Goal: Obtain resource: Download file/media

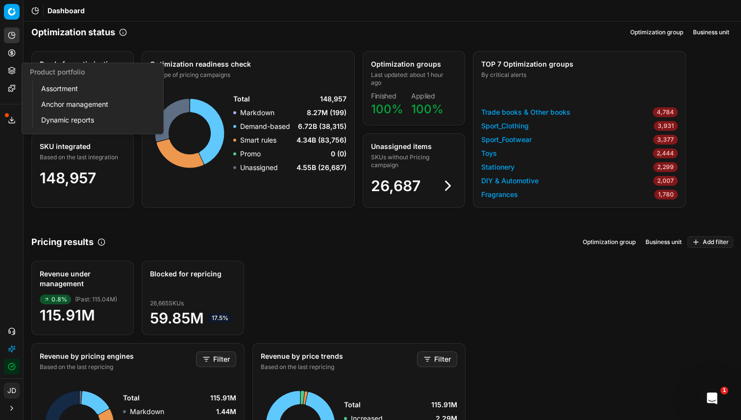
click at [12, 55] on icon at bounding box center [12, 53] width 8 height 8
click at [65, 70] on link "Optimization groups" at bounding box center [94, 71] width 114 height 14
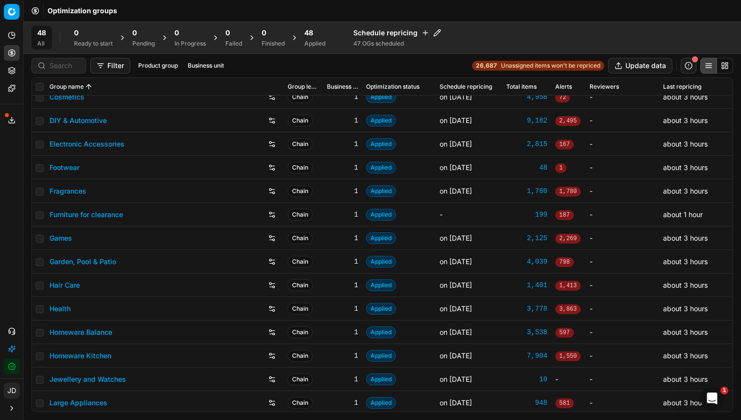
scroll to position [216, 0]
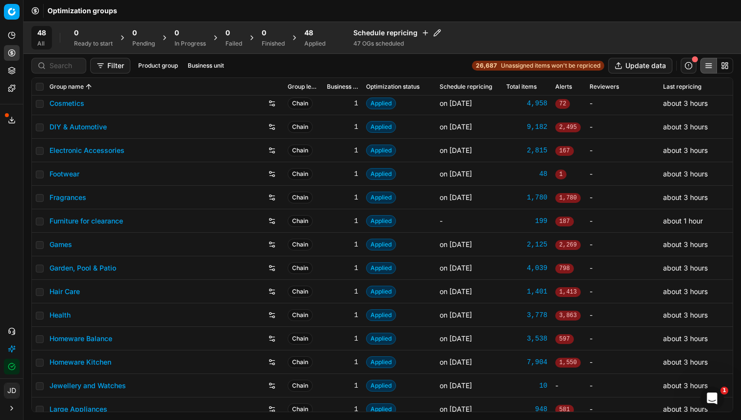
click at [95, 222] on link "Furniture for clearance" at bounding box center [86, 221] width 74 height 10
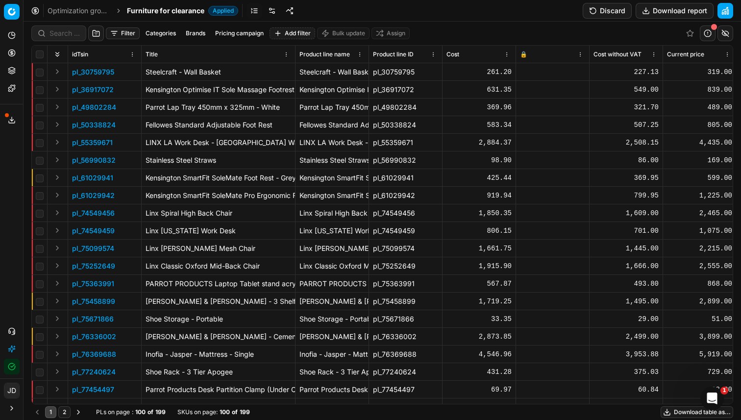
click at [677, 15] on button "Download report" at bounding box center [675, 11] width 78 height 16
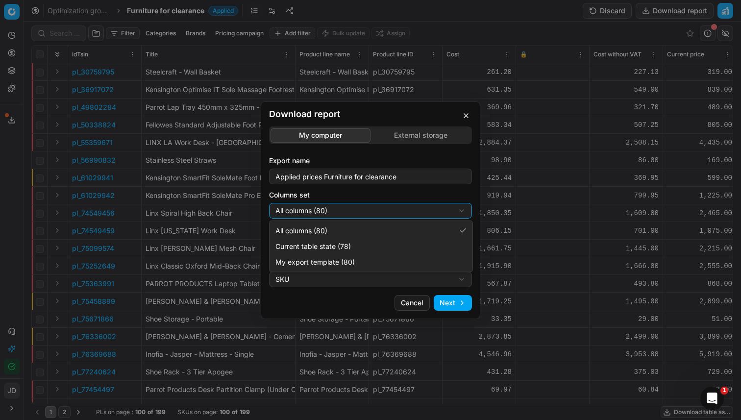
click at [404, 217] on div "Download report My computer External storage Export name Applied prices Furnitu…" at bounding box center [370, 210] width 741 height 420
click at [408, 209] on div "Download report My computer External storage Export name Applied prices Furnitu…" at bounding box center [370, 210] width 741 height 420
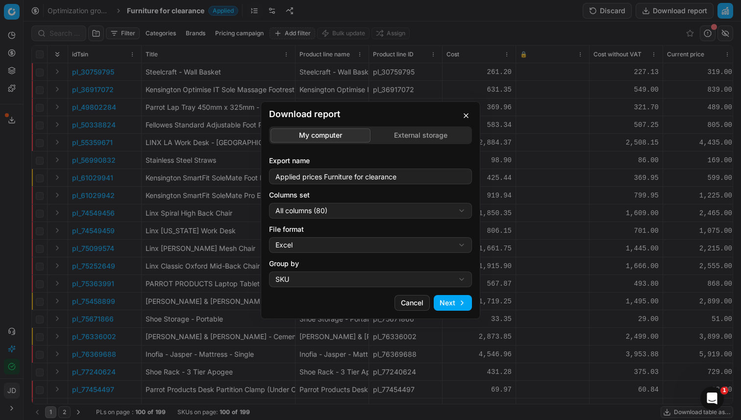
click at [454, 306] on button "Next" at bounding box center [453, 303] width 38 height 16
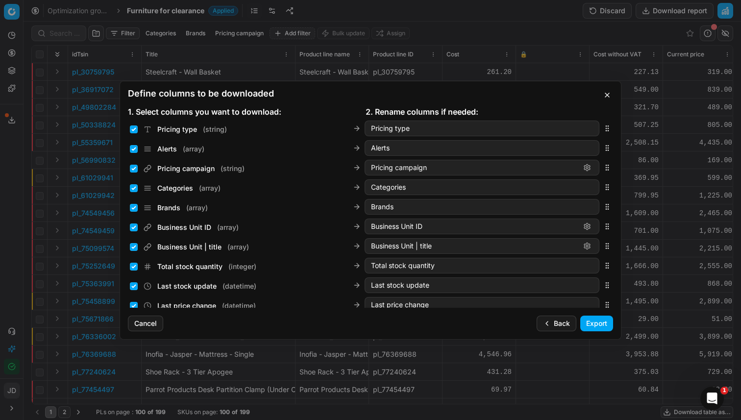
scroll to position [387, 0]
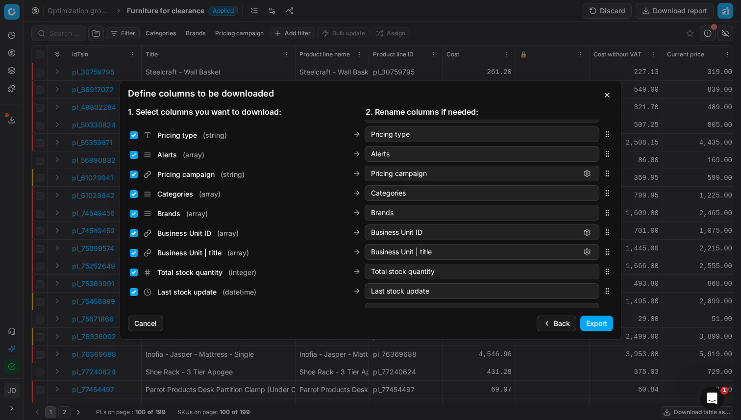
click at [598, 319] on button "Export" at bounding box center [596, 324] width 33 height 16
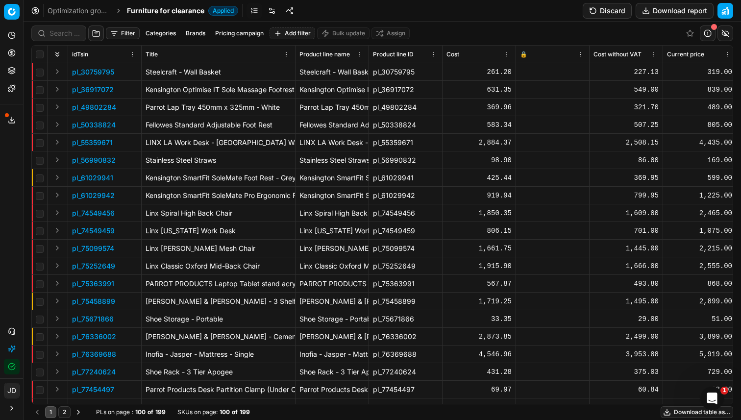
click at [6, 122] on button "Export service" at bounding box center [12, 120] width 16 height 16
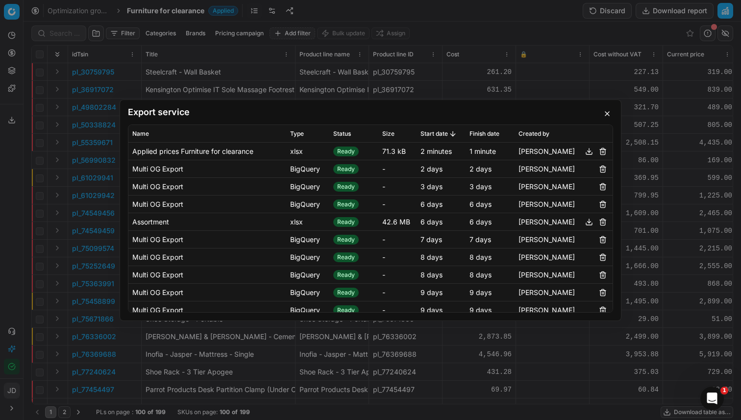
click at [583, 152] on button "button" at bounding box center [589, 151] width 12 height 12
click at [606, 116] on button "button" at bounding box center [607, 114] width 12 height 12
